Goal: Task Accomplishment & Management: Complete application form

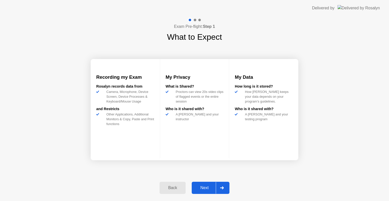
click at [205, 187] on div "Next" at bounding box center [204, 188] width 23 height 5
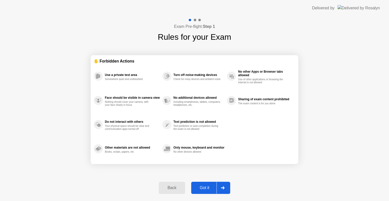
click at [205, 186] on div "Got it" at bounding box center [205, 188] width 24 height 5
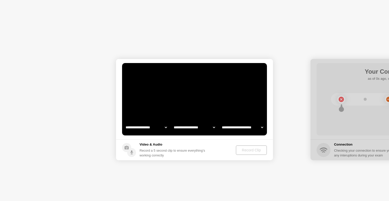
select select "**********"
select select "*******"
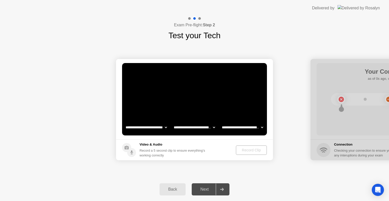
click at [190, 127] on select "**********" at bounding box center [194, 127] width 43 height 10
click at [261, 129] on select "**********" at bounding box center [242, 127] width 43 height 10
click at [251, 152] on div "Record Clip" at bounding box center [251, 150] width 27 height 4
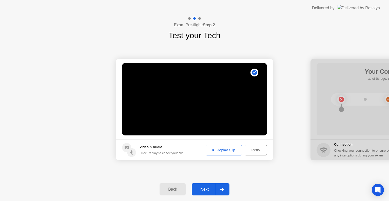
click at [224, 191] on div at bounding box center [222, 190] width 12 height 12
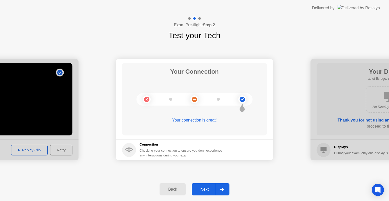
click at [225, 190] on div at bounding box center [222, 190] width 12 height 12
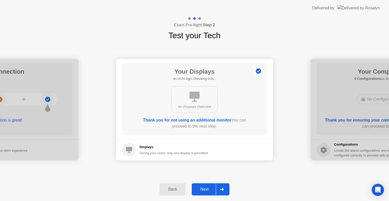
click at [225, 190] on div at bounding box center [222, 190] width 12 height 12
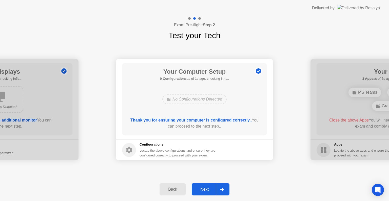
click at [225, 190] on div at bounding box center [222, 190] width 12 height 12
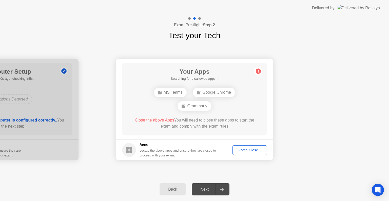
click at [247, 151] on div "Force Close..." at bounding box center [250, 150] width 31 height 4
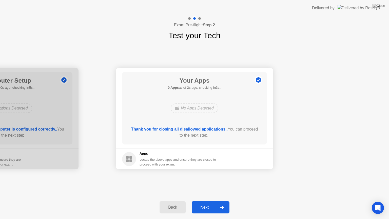
click at [223, 201] on icon at bounding box center [222, 207] width 4 height 3
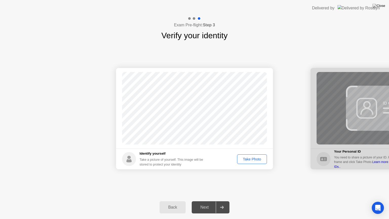
click at [259, 158] on div "Take Photo" at bounding box center [252, 159] width 26 height 4
click at [222, 201] on icon at bounding box center [222, 207] width 4 height 3
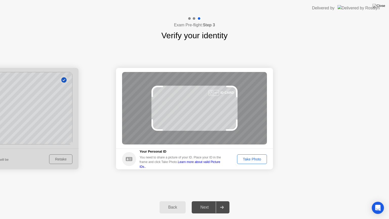
click at [249, 159] on div "Take Photo" at bounding box center [252, 159] width 26 height 4
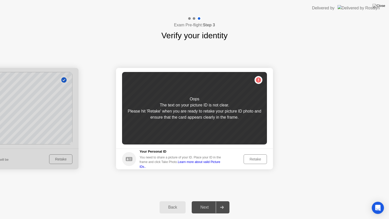
click at [254, 160] on div "Retake" at bounding box center [256, 159] width 20 height 4
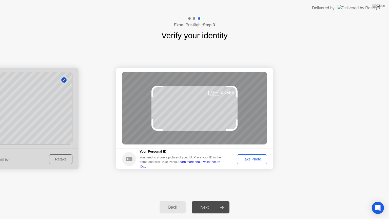
click at [248, 157] on div "Take Photo" at bounding box center [252, 159] width 26 height 4
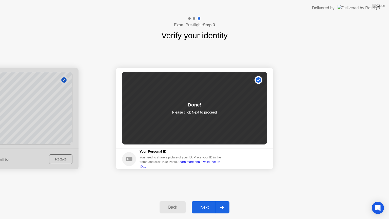
click at [223, 201] on div at bounding box center [222, 208] width 12 height 12
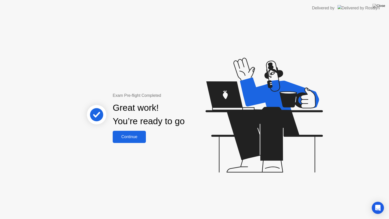
click at [118, 139] on div "Continue" at bounding box center [129, 137] width 30 height 5
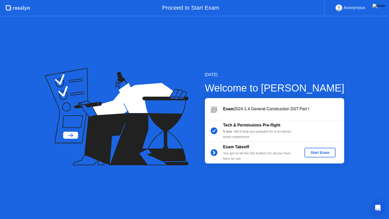
click at [319, 151] on div "Start Exam" at bounding box center [320, 153] width 27 height 4
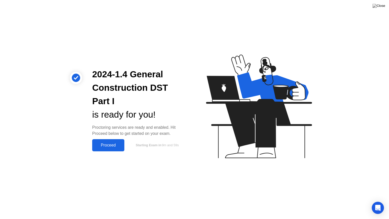
click at [114, 143] on div "Proceed" at bounding box center [108, 145] width 29 height 5
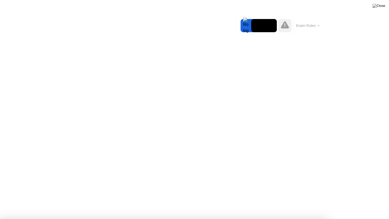
click at [366, 201] on div at bounding box center [194, 219] width 389 height 0
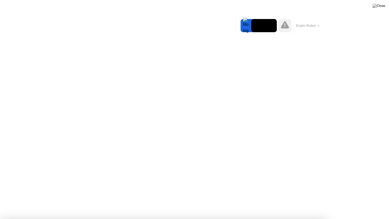
click at [372, 201] on div at bounding box center [194, 219] width 389 height 0
click at [380, 201] on div at bounding box center [194, 219] width 389 height 0
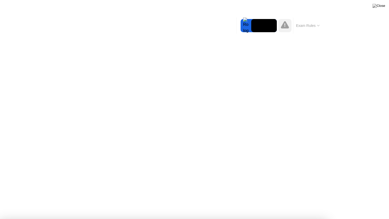
click at [310, 25] on button "Exam Rules" at bounding box center [308, 25] width 27 height 5
